Goal: Task Accomplishment & Management: Manage account settings

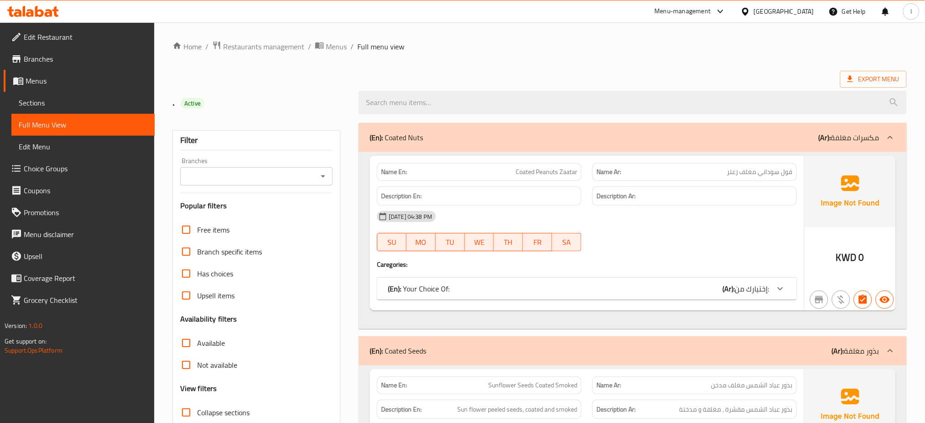
click at [713, 74] on div "Export Menu" at bounding box center [540, 79] width 735 height 17
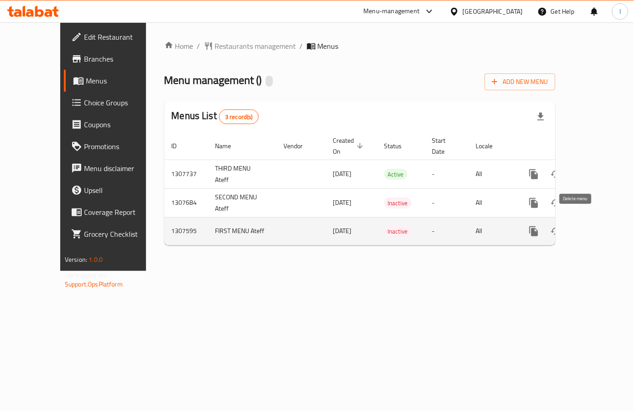
click at [575, 227] on icon "enhanced table" at bounding box center [578, 231] width 6 height 8
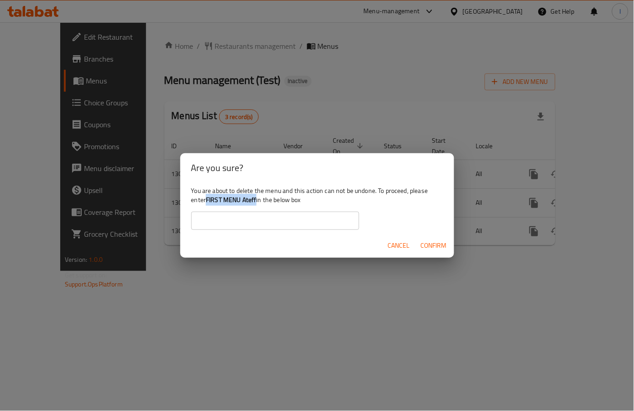
drag, startPoint x: 207, startPoint y: 200, endPoint x: 257, endPoint y: 203, distance: 50.3
click at [257, 203] on div "You are about to delete the menu and this action can not be undone. To proceed,…" at bounding box center [317, 208] width 274 height 51
copy b "FIRST MENU Ateff"
click at [264, 216] on input "text" at bounding box center [275, 221] width 168 height 18
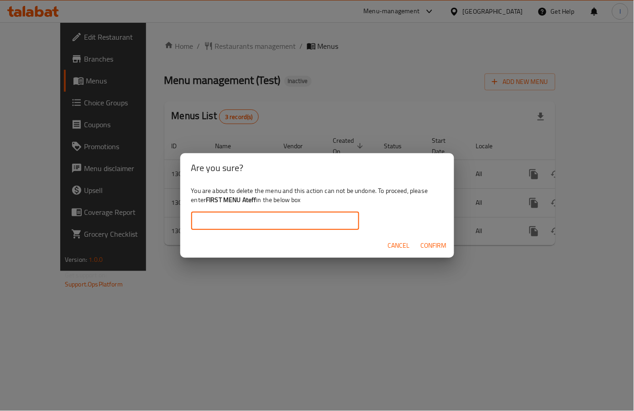
paste input "FIRST MENU Ateff"
type input "FIRST MENU Ateff"
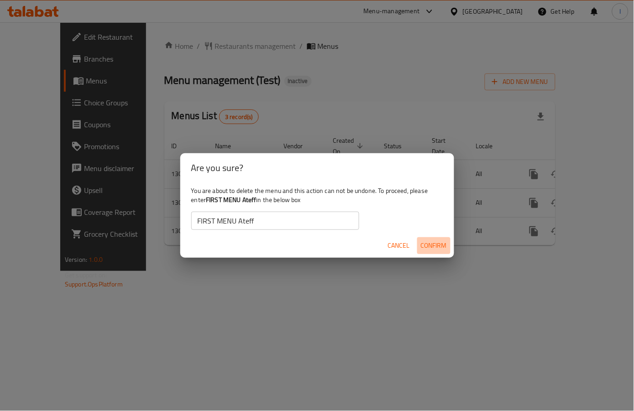
click at [432, 245] on span "Confirm" at bounding box center [434, 245] width 26 height 11
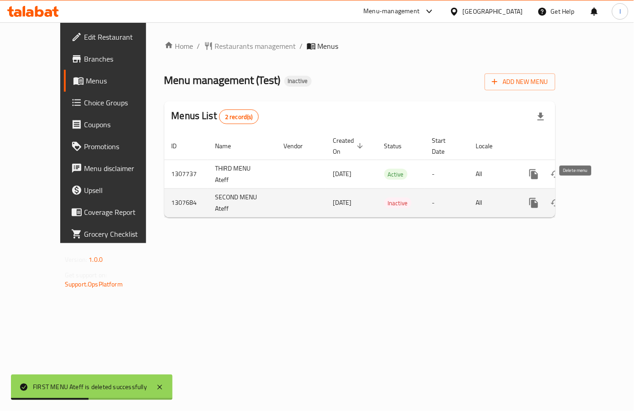
click at [579, 198] on icon "enhanced table" at bounding box center [577, 203] width 11 height 11
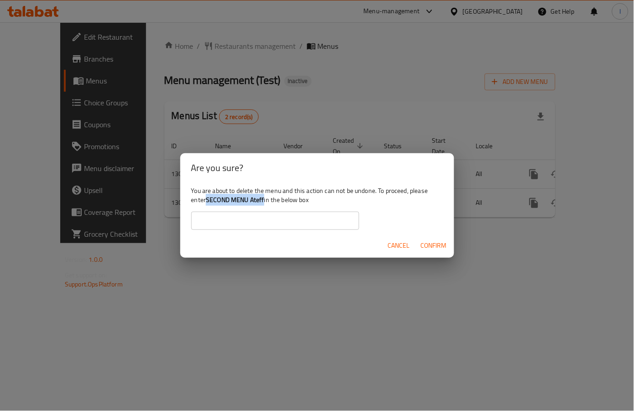
drag, startPoint x: 209, startPoint y: 202, endPoint x: 265, endPoint y: 197, distance: 56.8
click at [265, 197] on div "You are about to delete the menu and this action can not be undone. To proceed,…" at bounding box center [317, 208] width 274 height 51
copy b "SECOND MENU Ateff"
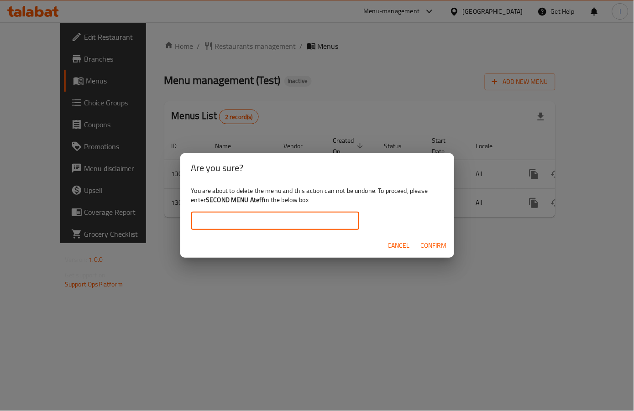
paste input "SECOND MENU Ateff"
click at [268, 219] on input "SECOND MENU Ateff" at bounding box center [275, 221] width 168 height 18
type input "SECOND MENU Ateff"
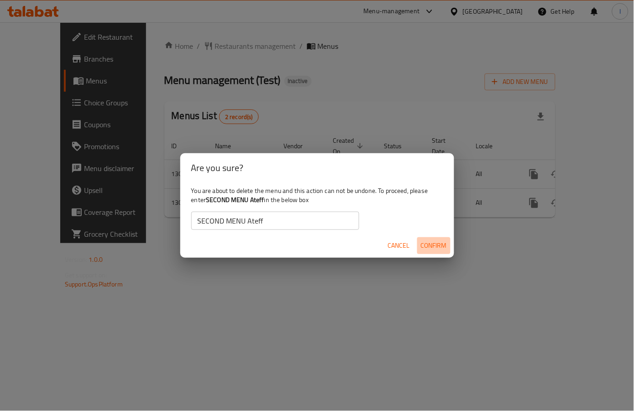
click at [431, 247] on span "Confirm" at bounding box center [434, 245] width 26 height 11
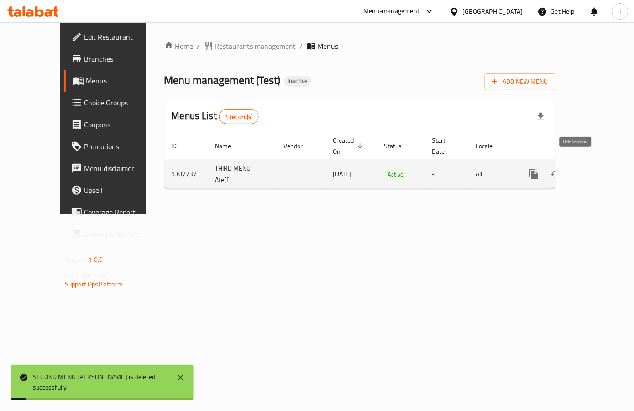
click at [575, 170] on icon "enhanced table" at bounding box center [578, 174] width 6 height 8
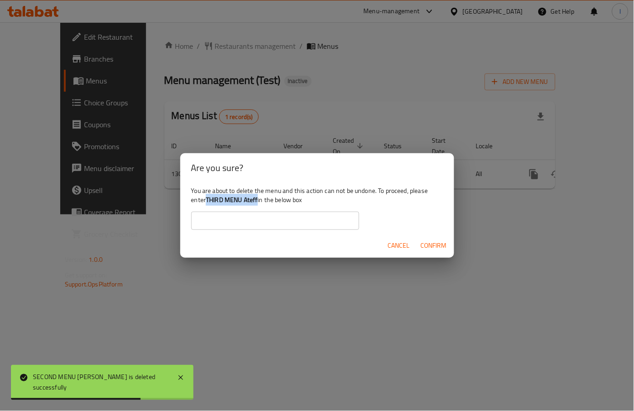
drag, startPoint x: 208, startPoint y: 198, endPoint x: 258, endPoint y: 201, distance: 50.8
click at [257, 201] on b "THIRD MENU Ateff" at bounding box center [232, 200] width 52 height 12
copy b "THIRD MENU Ateff"
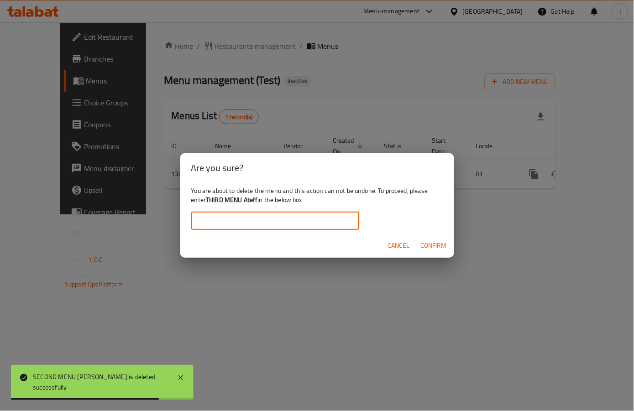
paste input "THIRD MENU Ateff"
click at [271, 222] on input "THIRD MENU Ateff" at bounding box center [275, 221] width 168 height 18
type input "THIRD MENU Ateff"
click at [438, 243] on span "Confirm" at bounding box center [434, 245] width 26 height 11
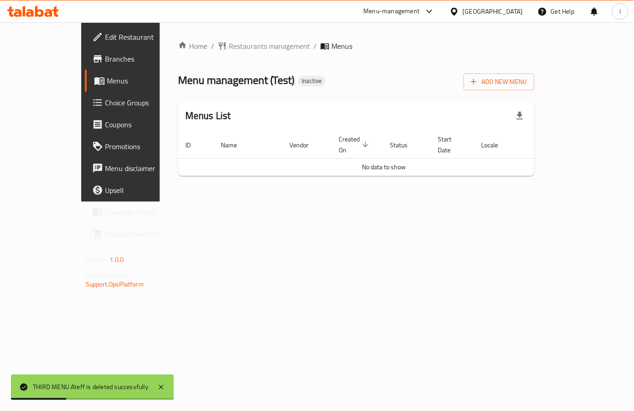
click at [105, 58] on span "Branches" at bounding box center [142, 58] width 75 height 11
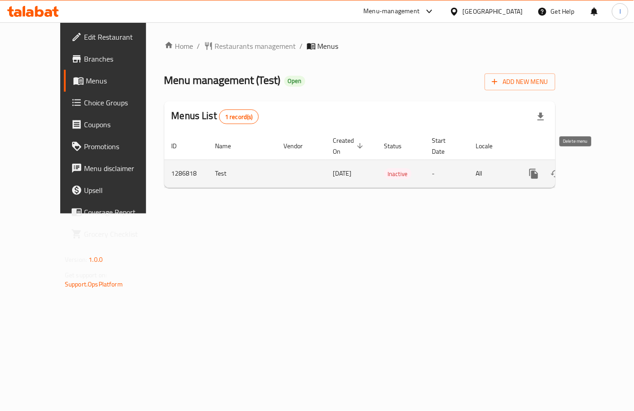
click at [581, 168] on icon "enhanced table" at bounding box center [577, 173] width 11 height 11
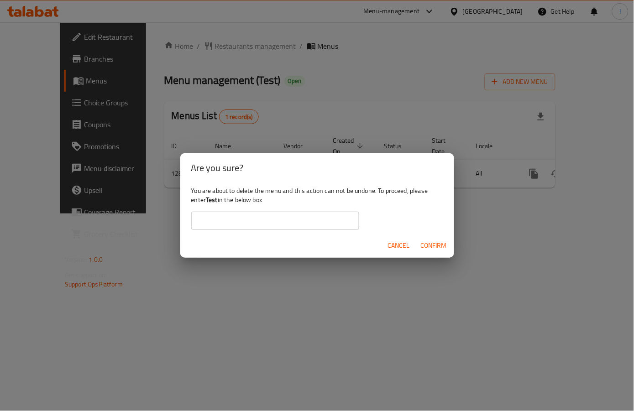
click at [218, 202] on b "Test" at bounding box center [212, 200] width 12 height 12
click at [209, 200] on div "You are about to delete the menu and this action can not be undone. To proceed,…" at bounding box center [317, 208] width 274 height 51
click at [209, 200] on b "Test" at bounding box center [212, 200] width 12 height 12
click at [210, 200] on b "Test" at bounding box center [212, 200] width 12 height 12
paste input "Test"
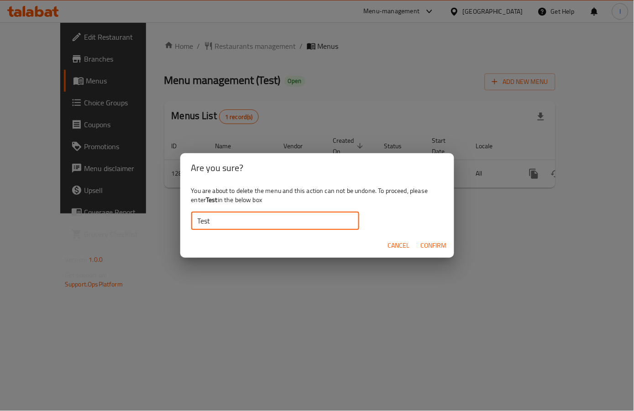
click at [236, 222] on input "Test" at bounding box center [275, 221] width 168 height 18
type input "Test"
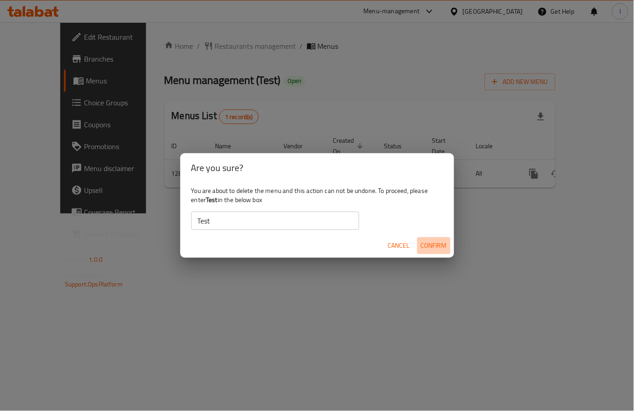
click at [435, 246] on span "Confirm" at bounding box center [434, 245] width 26 height 11
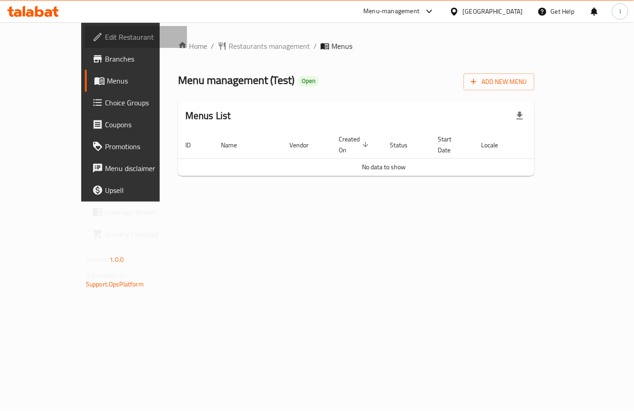
click at [105, 36] on span "Edit Restaurant" at bounding box center [142, 37] width 75 height 11
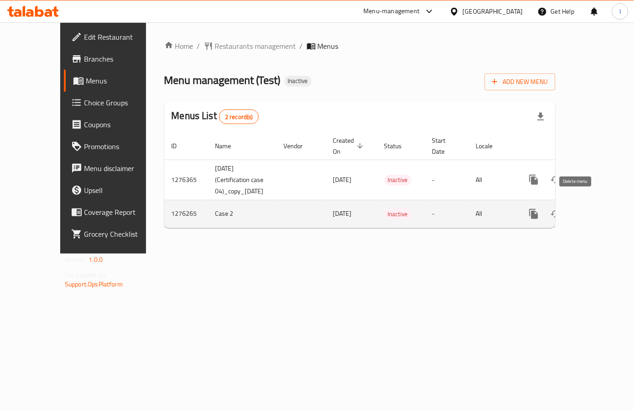
click at [581, 209] on icon "enhanced table" at bounding box center [577, 214] width 11 height 11
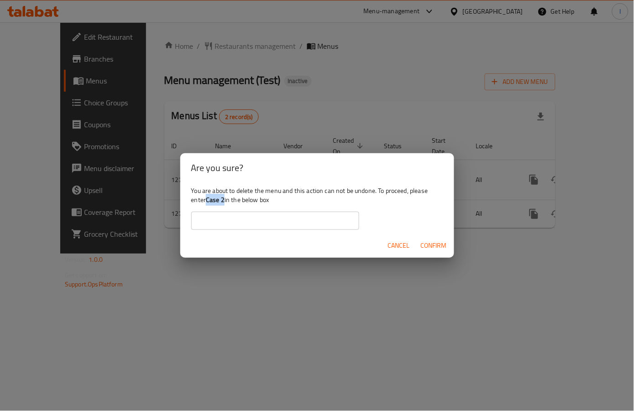
drag, startPoint x: 207, startPoint y: 199, endPoint x: 225, endPoint y: 200, distance: 17.9
click at [225, 200] on div "You are about to delete the menu and this action can not be undone. To proceed,…" at bounding box center [317, 208] width 274 height 51
copy b "Case 2"
paste input "Case 2"
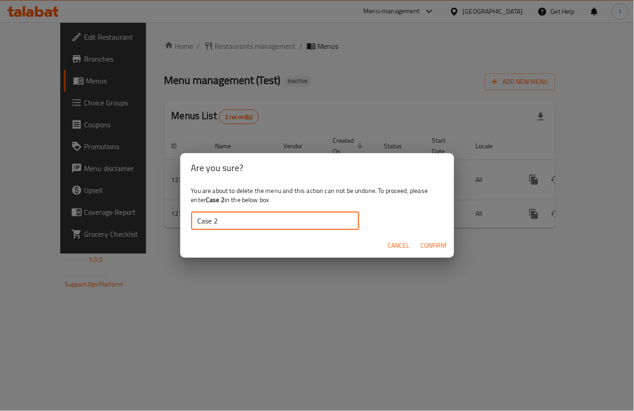
click at [240, 217] on input "Case 2" at bounding box center [275, 221] width 168 height 18
type input "Case 2"
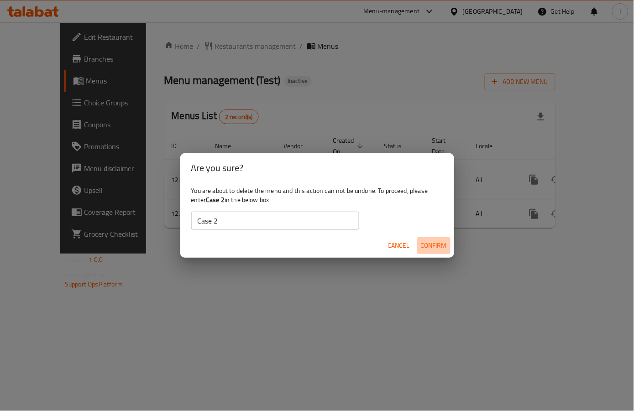
click at [446, 243] on span "Confirm" at bounding box center [434, 245] width 26 height 11
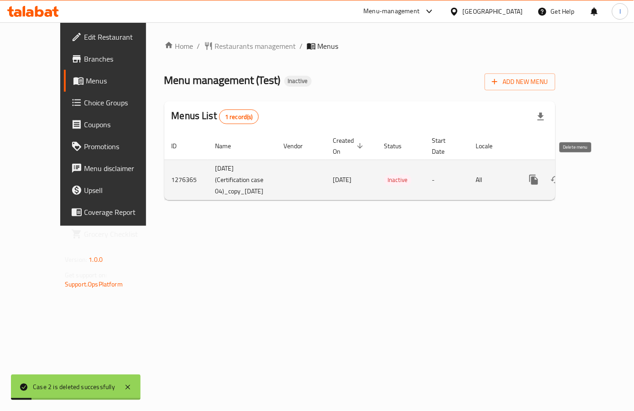
click at [572, 175] on icon "enhanced table" at bounding box center [577, 179] width 11 height 11
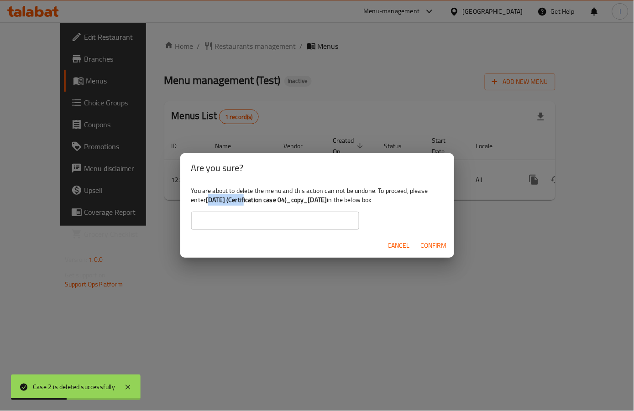
drag, startPoint x: 209, startPoint y: 200, endPoint x: 252, endPoint y: 201, distance: 43.4
click at [252, 201] on b "09-02-2025 (Certification case 04)_copy_16/02/2025" at bounding box center [266, 200] width 121 height 12
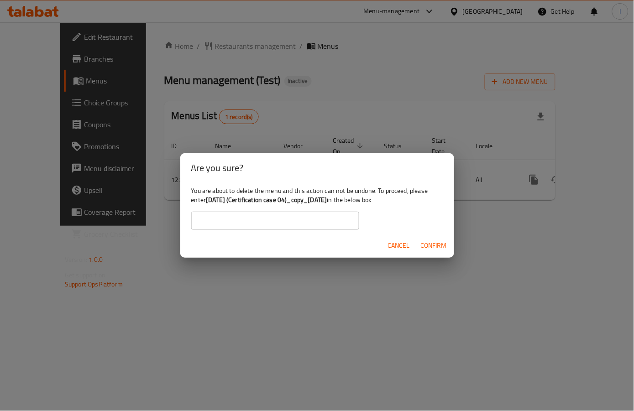
drag, startPoint x: 209, startPoint y: 200, endPoint x: 357, endPoint y: 200, distance: 148.4
click at [327, 200] on b "09-02-2025 (Certification case 04)_copy_16/02/2025" at bounding box center [266, 200] width 121 height 12
copy b "09-02-2025 (Certification case 04)_copy_16/02/2025"
paste input "09-02-2025 (Certification case 04)_copy_16/02/2025"
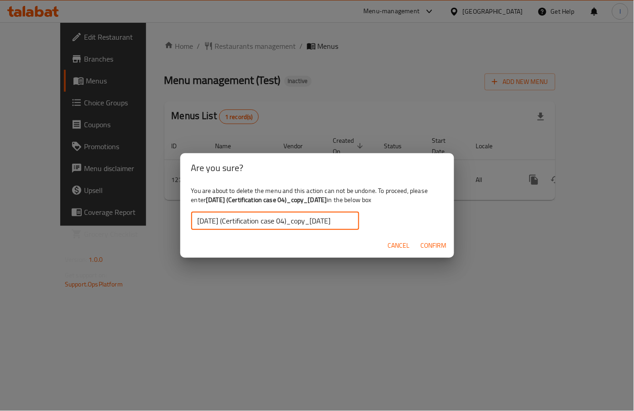
click at [301, 220] on input "09-02-2025 (Certification case 04)_copy_16/02/2025" at bounding box center [275, 221] width 168 height 18
type input "09-02-2025 (Certification case 04)_copy_16/02/2025"
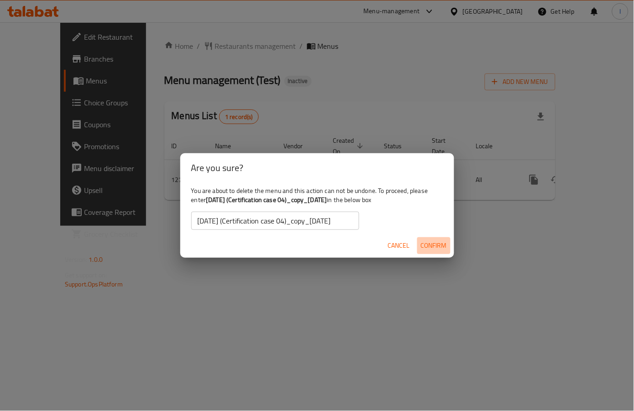
click at [440, 246] on span "Confirm" at bounding box center [434, 245] width 26 height 11
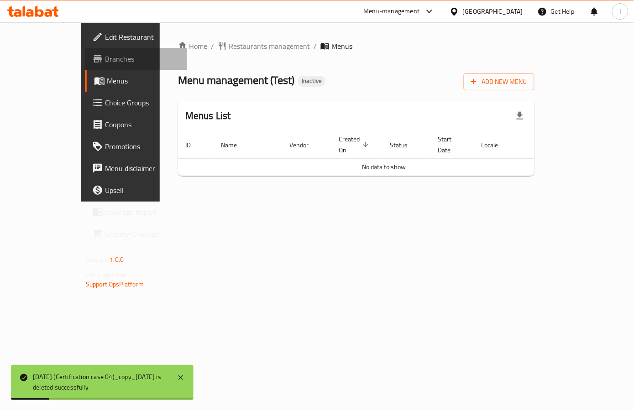
click at [105, 63] on span "Branches" at bounding box center [142, 58] width 75 height 11
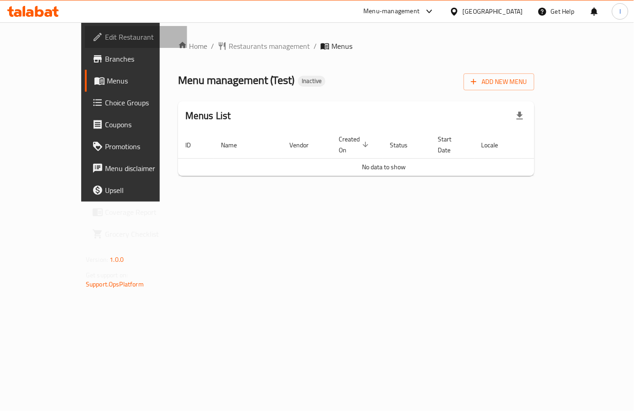
click at [105, 36] on span "Edit Restaurant" at bounding box center [142, 37] width 75 height 11
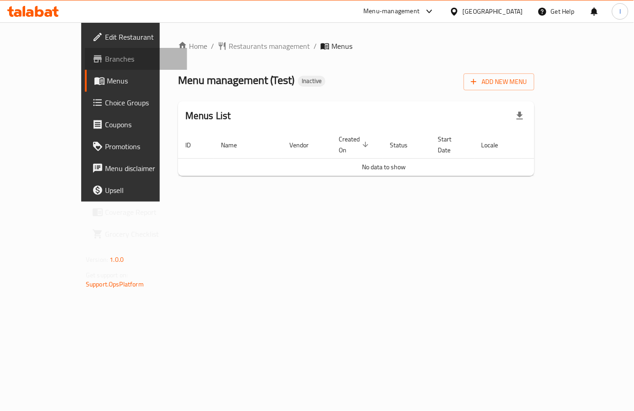
click at [92, 61] on icon at bounding box center [97, 58] width 11 height 11
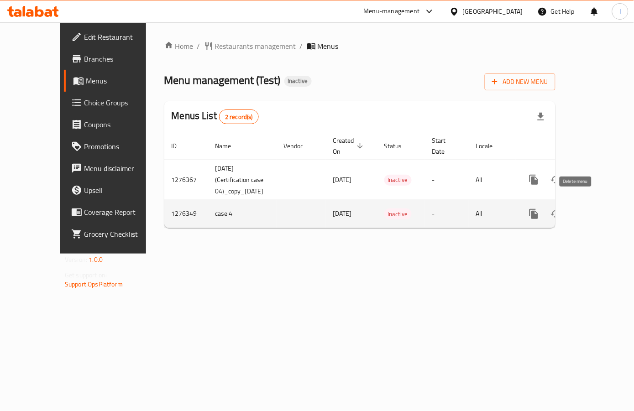
click at [575, 210] on icon "enhanced table" at bounding box center [578, 214] width 6 height 8
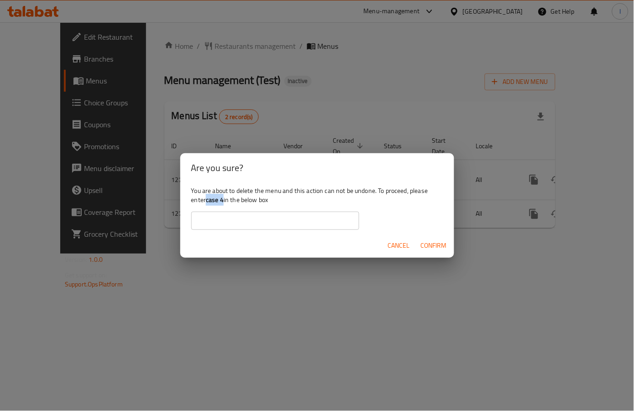
drag, startPoint x: 208, startPoint y: 200, endPoint x: 224, endPoint y: 199, distance: 16.0
click at [224, 199] on b "case 4" at bounding box center [215, 200] width 18 height 12
copy b "case 4"
paste input "case 4"
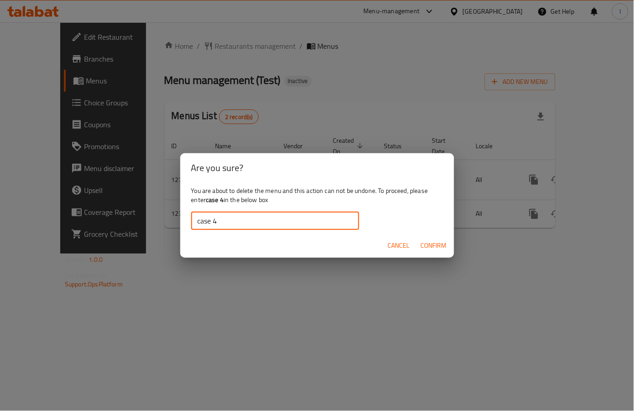
click at [218, 219] on input "case 4" at bounding box center [275, 221] width 168 height 18
type input "case 4"
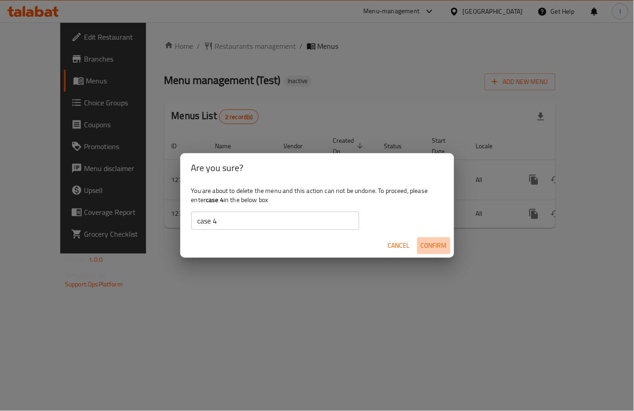
click at [430, 252] on button "Confirm" at bounding box center [433, 245] width 33 height 17
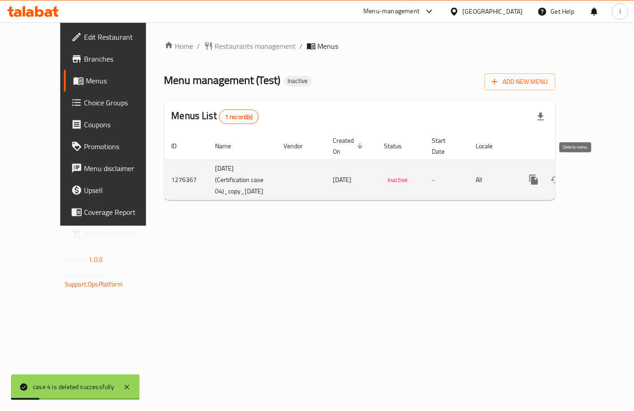
click at [578, 174] on icon "enhanced table" at bounding box center [577, 179] width 11 height 11
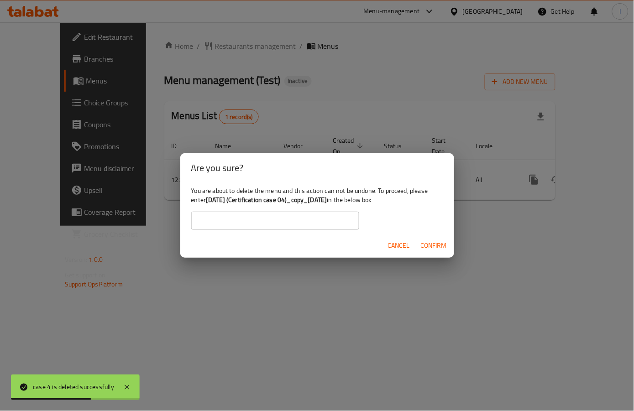
drag, startPoint x: 207, startPoint y: 200, endPoint x: 357, endPoint y: 203, distance: 149.8
click at [327, 203] on b "09-02-2025 (Certification case 04)_copy_16/02/2025" at bounding box center [266, 200] width 121 height 12
copy b "09-02-2025 (Certification case 04)_copy_16/02/2025"
paste input "09-02-2025 (Certification case 04)_copy_16/02/2025"
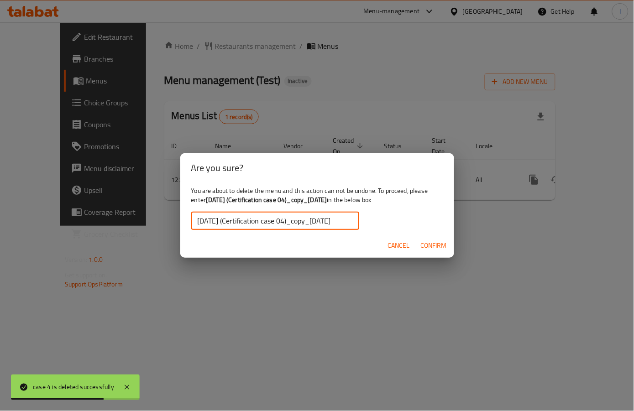
click at [330, 220] on input "09-02-2025 (Certification case 04)_copy_16/02/2025" at bounding box center [275, 221] width 168 height 18
type input "09-02-2025 (Certification case 04)_copy_16/02/2025"
click at [429, 243] on span "Confirm" at bounding box center [434, 245] width 26 height 11
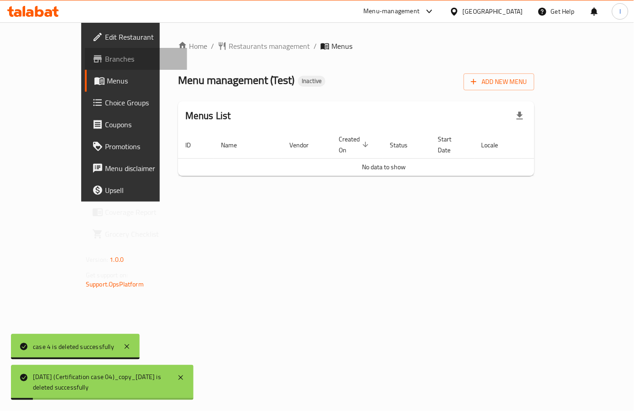
click at [105, 56] on span "Branches" at bounding box center [142, 58] width 75 height 11
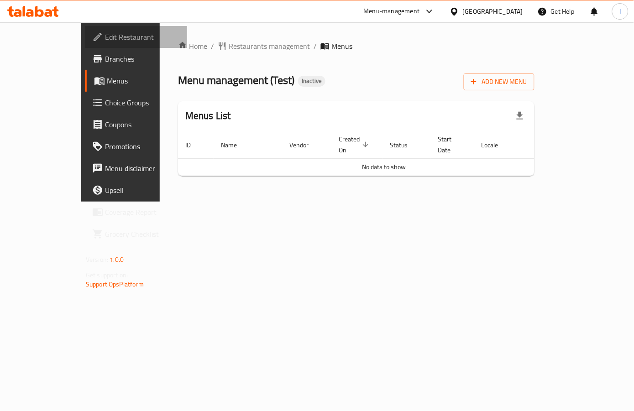
click at [105, 35] on span "Edit Restaurant" at bounding box center [142, 37] width 75 height 11
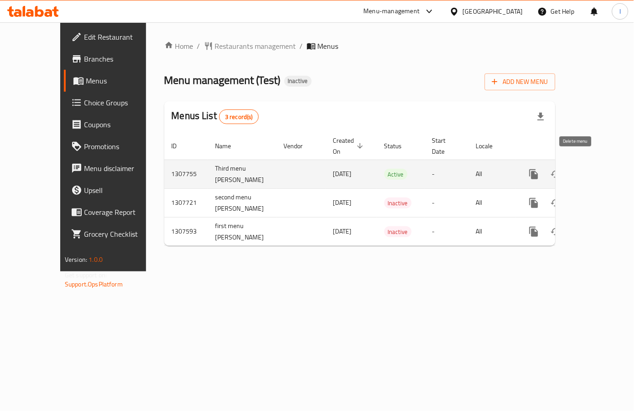
click at [575, 170] on icon "enhanced table" at bounding box center [578, 174] width 6 height 8
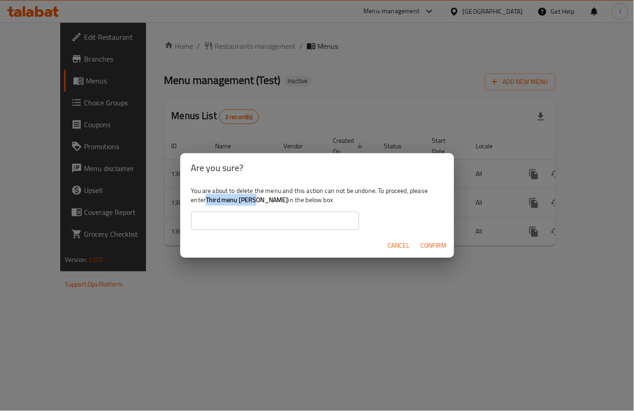
drag, startPoint x: 207, startPoint y: 200, endPoint x: 258, endPoint y: 203, distance: 50.8
click at [258, 203] on b "Third menu [PERSON_NAME]" at bounding box center [247, 200] width 83 height 12
copy b "Third menu [PERSON_NAME]"
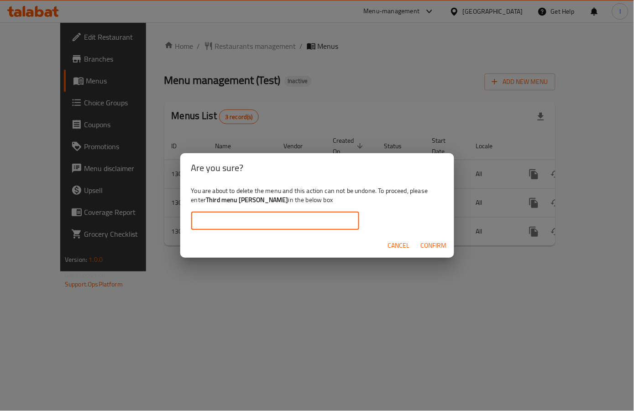
paste input "Third menu [PERSON_NAME]"
click at [260, 220] on input "text" at bounding box center [275, 221] width 168 height 18
type input "Third menu [PERSON_NAME]"
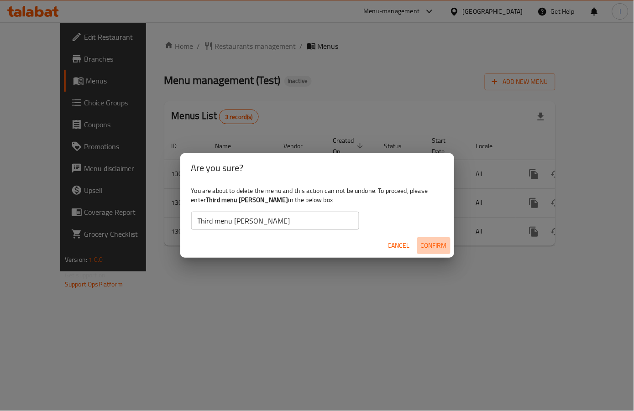
click at [425, 243] on span "Confirm" at bounding box center [434, 245] width 26 height 11
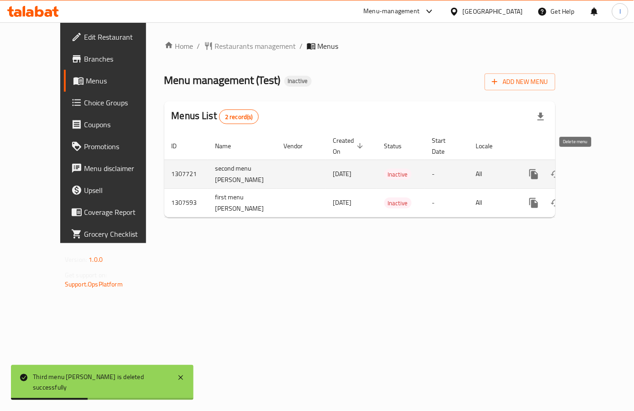
click at [574, 169] on icon "enhanced table" at bounding box center [577, 174] width 11 height 11
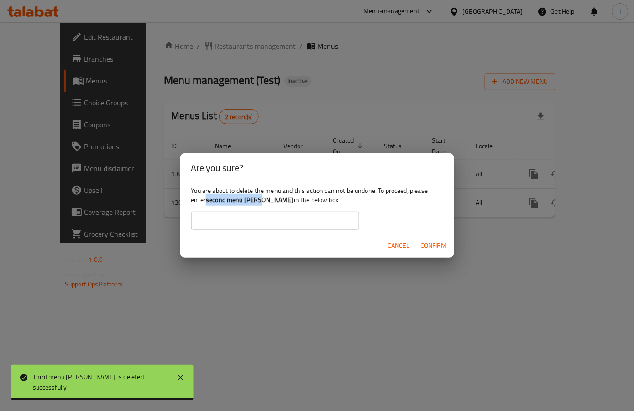
drag, startPoint x: 207, startPoint y: 202, endPoint x: 263, endPoint y: 205, distance: 55.7
click at [263, 205] on b "second menu [PERSON_NAME]" at bounding box center [250, 200] width 88 height 12
copy b "second menu [PERSON_NAME]"
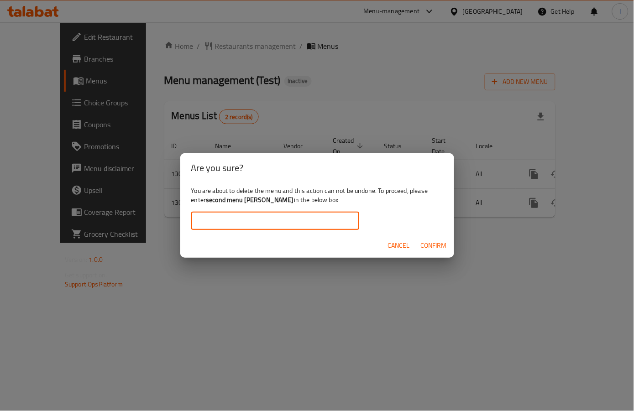
click at [257, 218] on input "text" at bounding box center [275, 221] width 168 height 18
paste input "second menu [PERSON_NAME]"
type input "second menu [PERSON_NAME]"
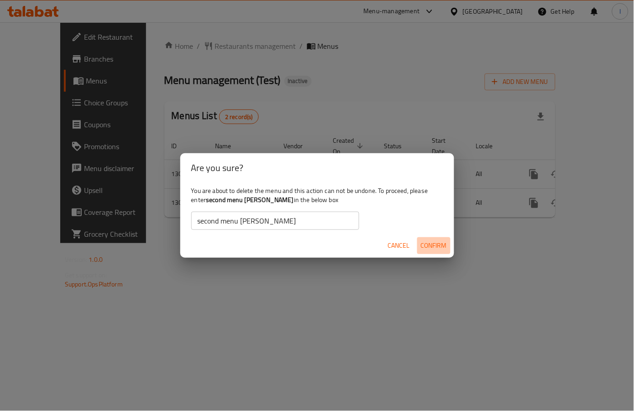
click at [431, 243] on span "Confirm" at bounding box center [434, 245] width 26 height 11
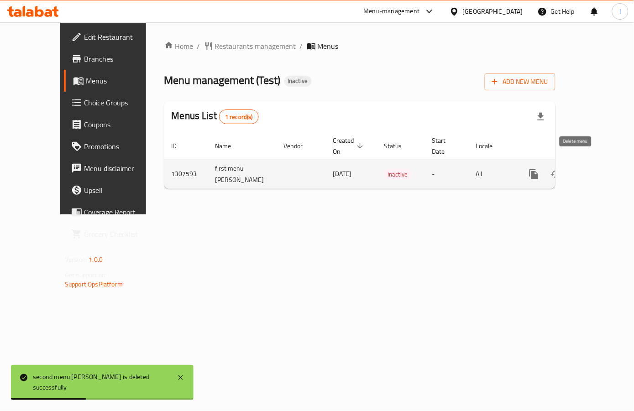
click at [575, 170] on icon "enhanced table" at bounding box center [578, 174] width 6 height 8
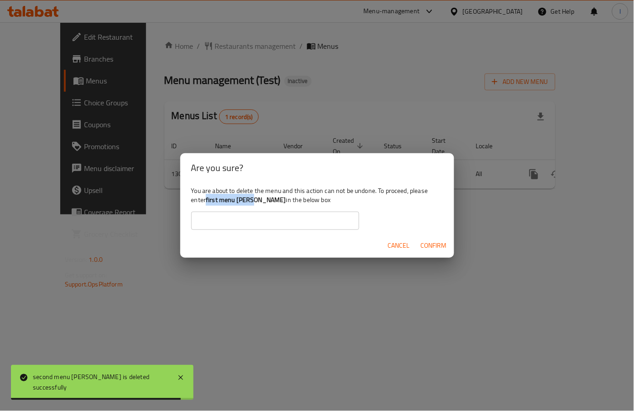
drag, startPoint x: 207, startPoint y: 202, endPoint x: 254, endPoint y: 203, distance: 47.0
click at [254, 203] on b "first menu [PERSON_NAME]" at bounding box center [246, 200] width 80 height 12
copy b "first menu [PERSON_NAME]"
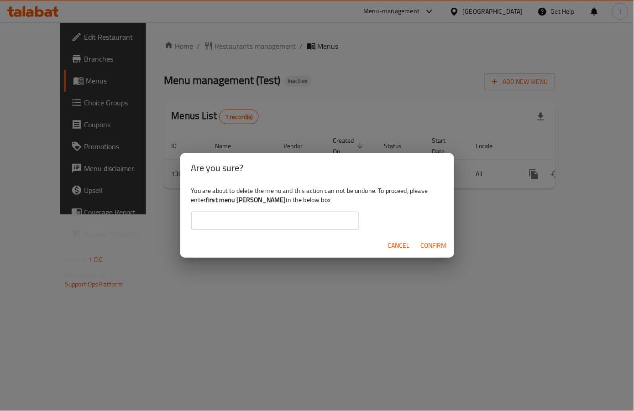
paste input "first menu [PERSON_NAME]"
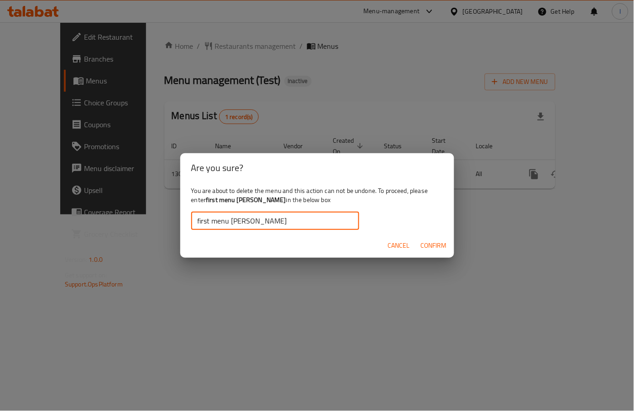
click at [264, 224] on input "first menu mazen" at bounding box center [275, 221] width 168 height 18
type input "first menu mazen"
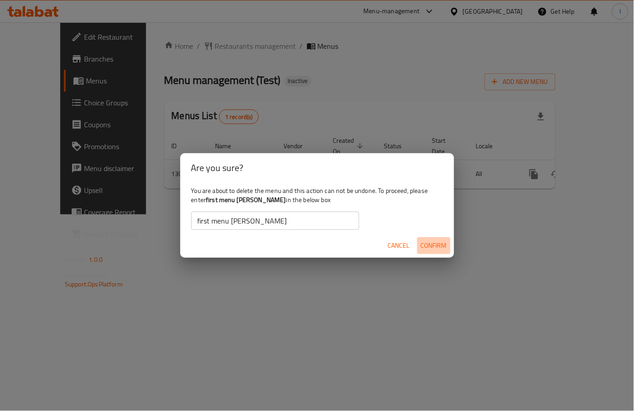
click at [427, 246] on span "Confirm" at bounding box center [434, 245] width 26 height 11
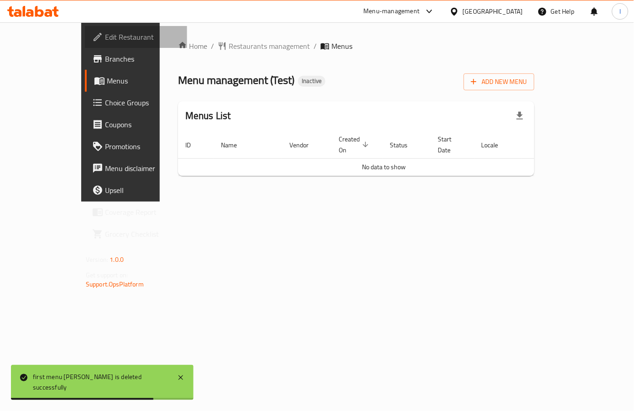
click at [105, 39] on span "Edit Restaurant" at bounding box center [142, 37] width 75 height 11
